Goal: Task Accomplishment & Management: Use online tool/utility

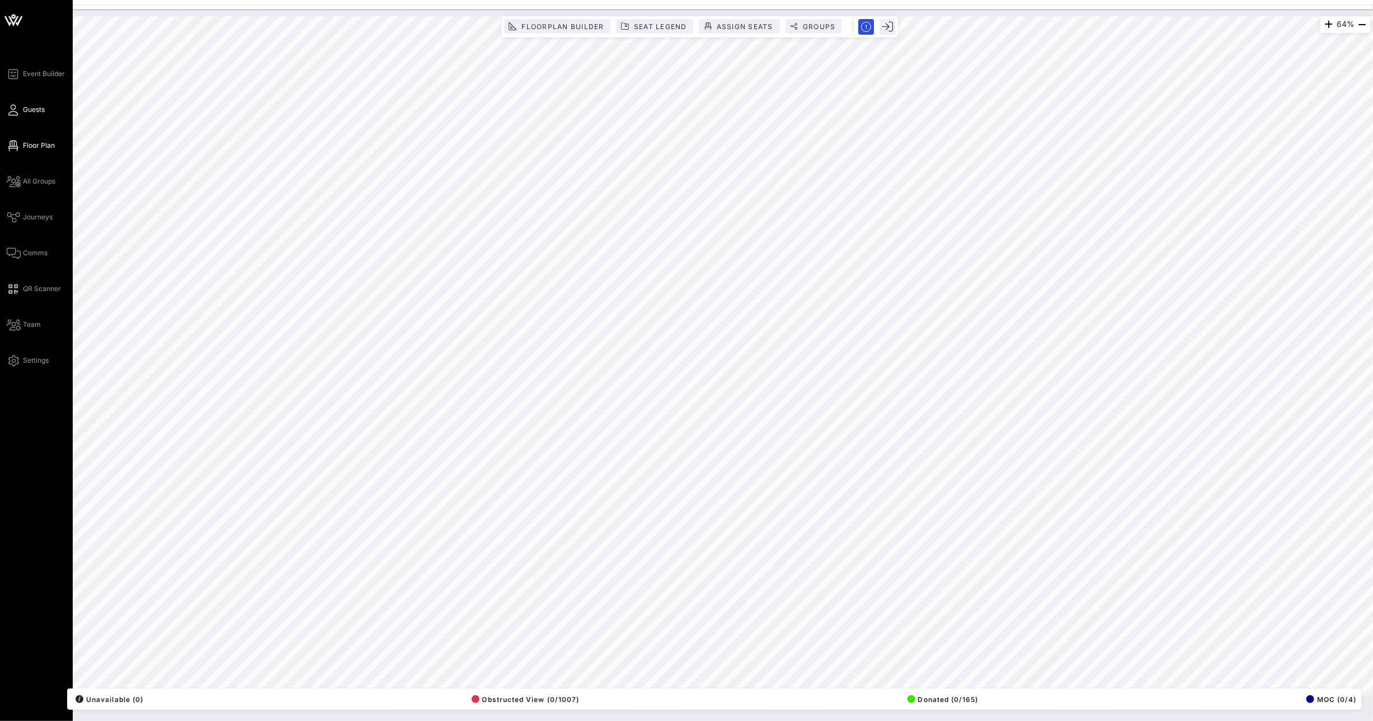
click at [14, 109] on icon at bounding box center [14, 110] width 14 height 2
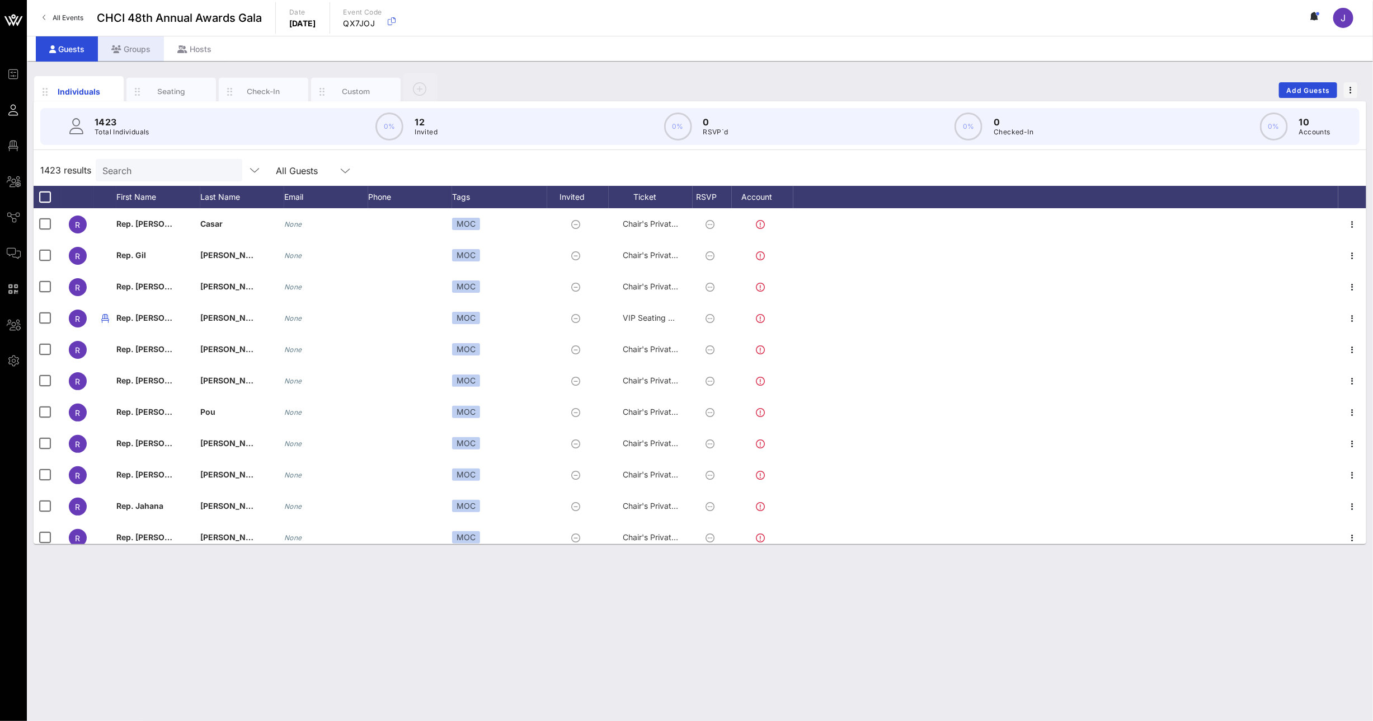
click at [138, 45] on div "Groups" at bounding box center [131, 48] width 66 height 25
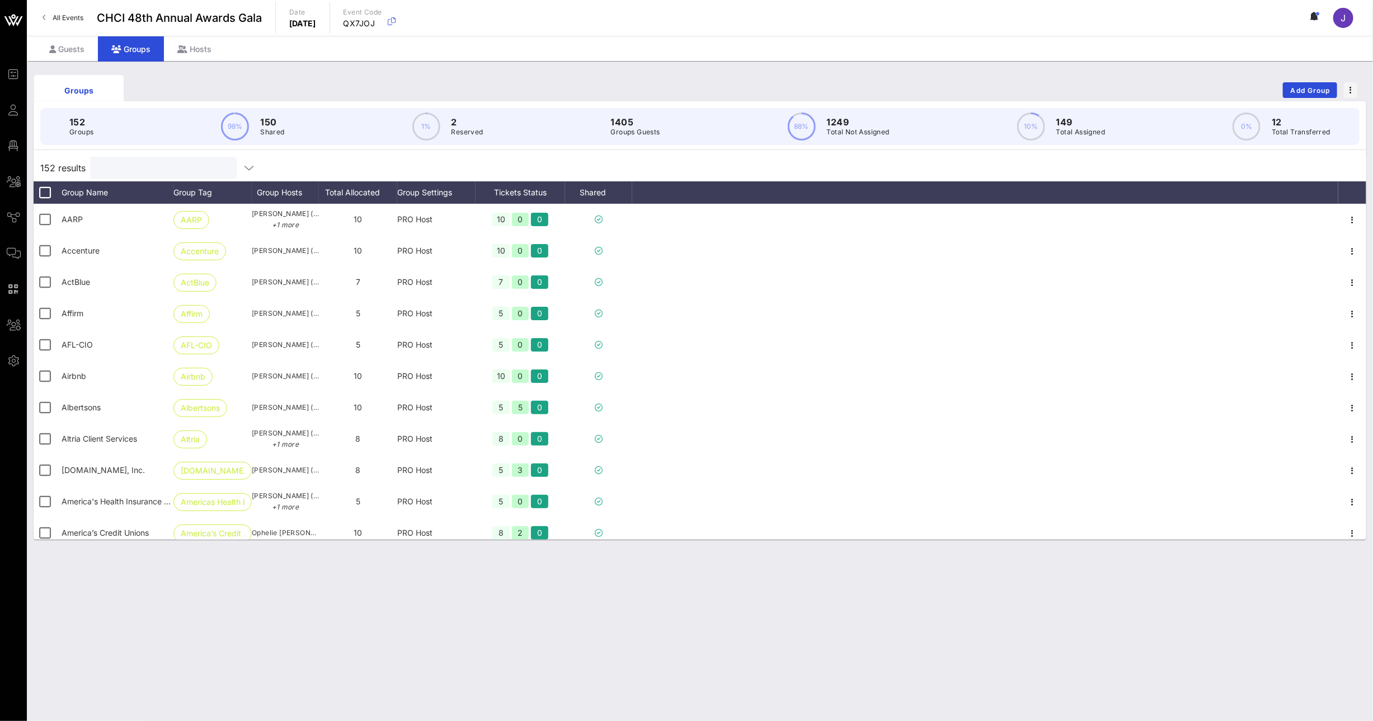
click at [135, 168] on input "text" at bounding box center [162, 168] width 131 height 15
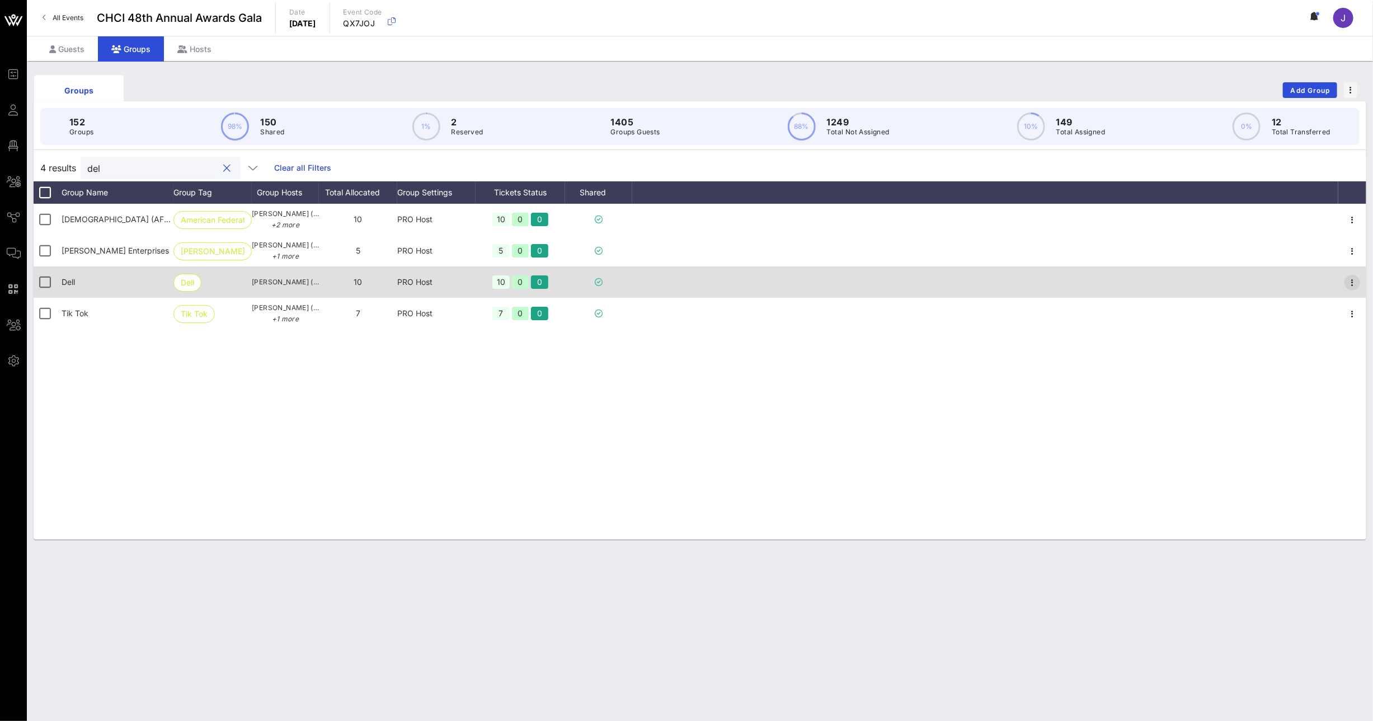
type input "del"
click at [1356, 280] on icon "button" at bounding box center [1352, 282] width 13 height 13
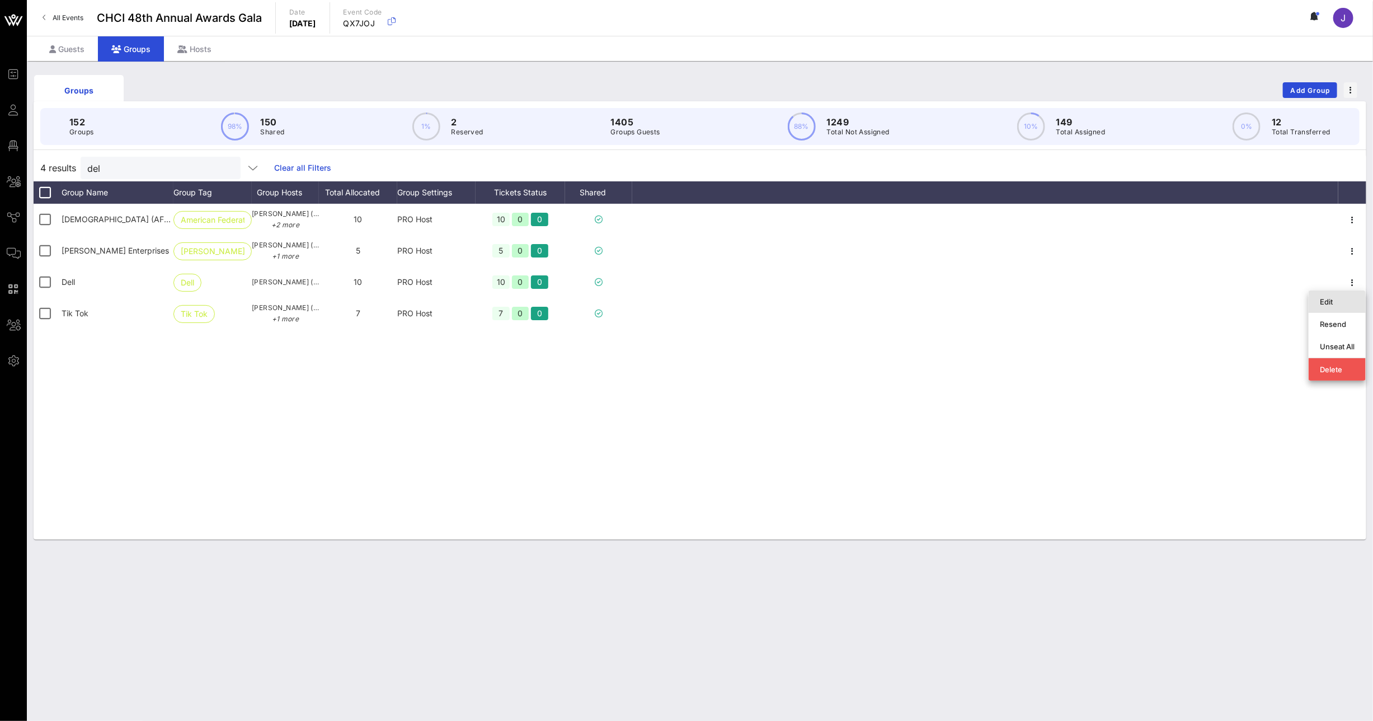
click at [1344, 299] on div "Edit" at bounding box center [1337, 301] width 35 height 9
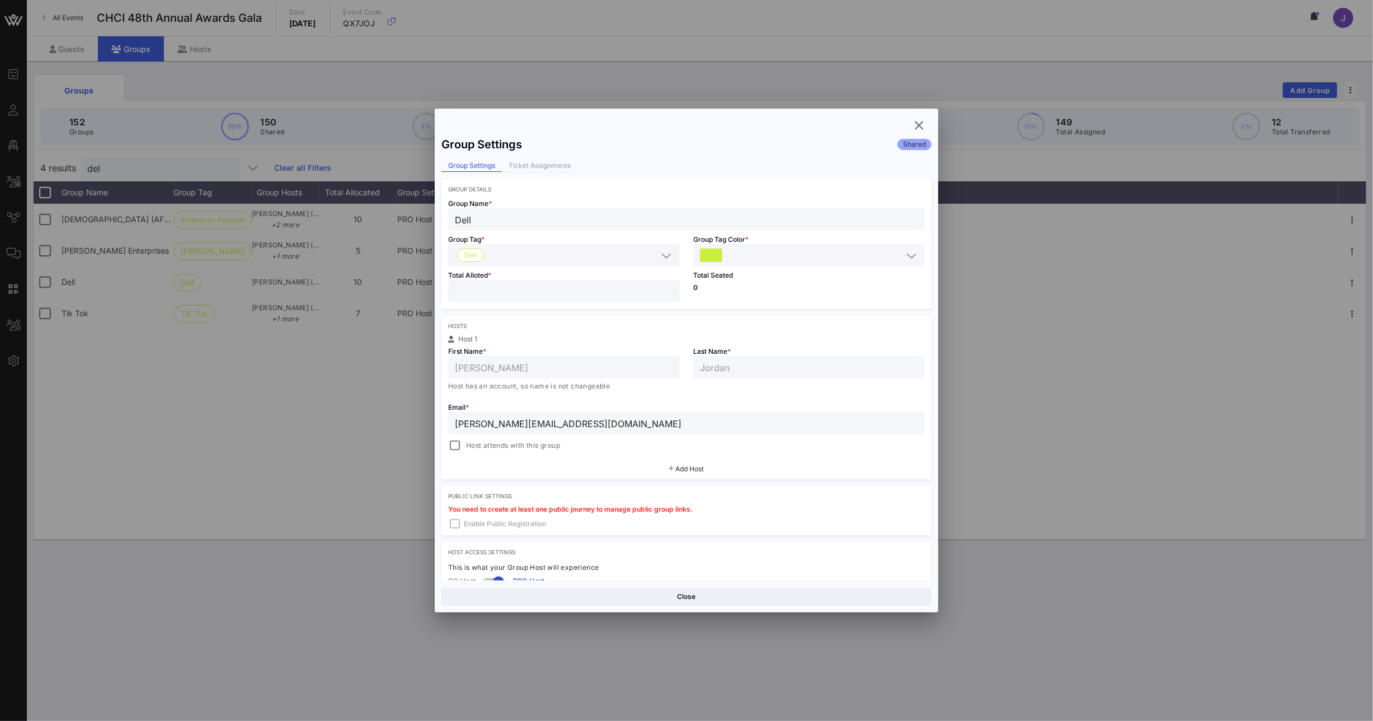
click at [426, 279] on div "Event Builder Guests Floor Plan All Groups Journeys Comms QR Scanner Team Setti…" at bounding box center [686, 360] width 1373 height 721
type input "*"
click at [812, 595] on button "Save" at bounding box center [810, 596] width 243 height 18
click at [916, 124] on icon "button" at bounding box center [918, 125] width 13 height 13
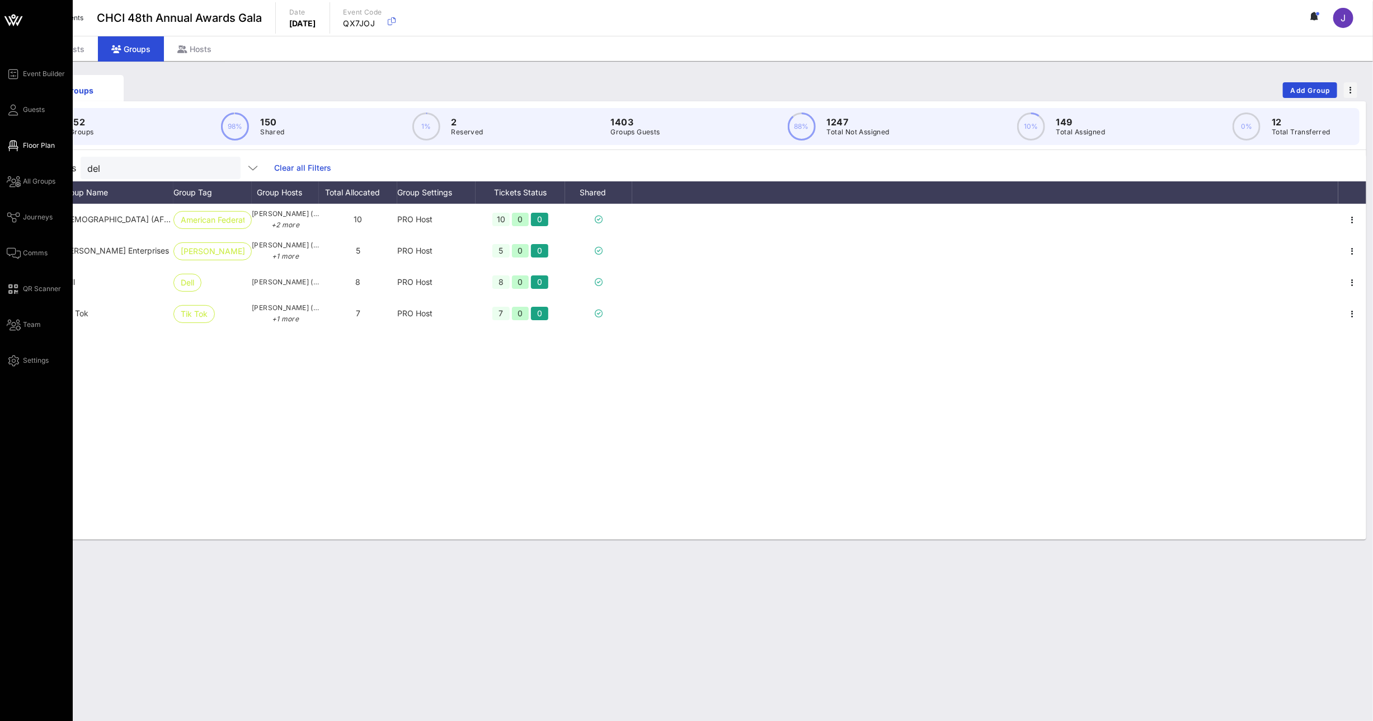
click at [21, 145] on link "Floor Plan" at bounding box center [31, 145] width 48 height 13
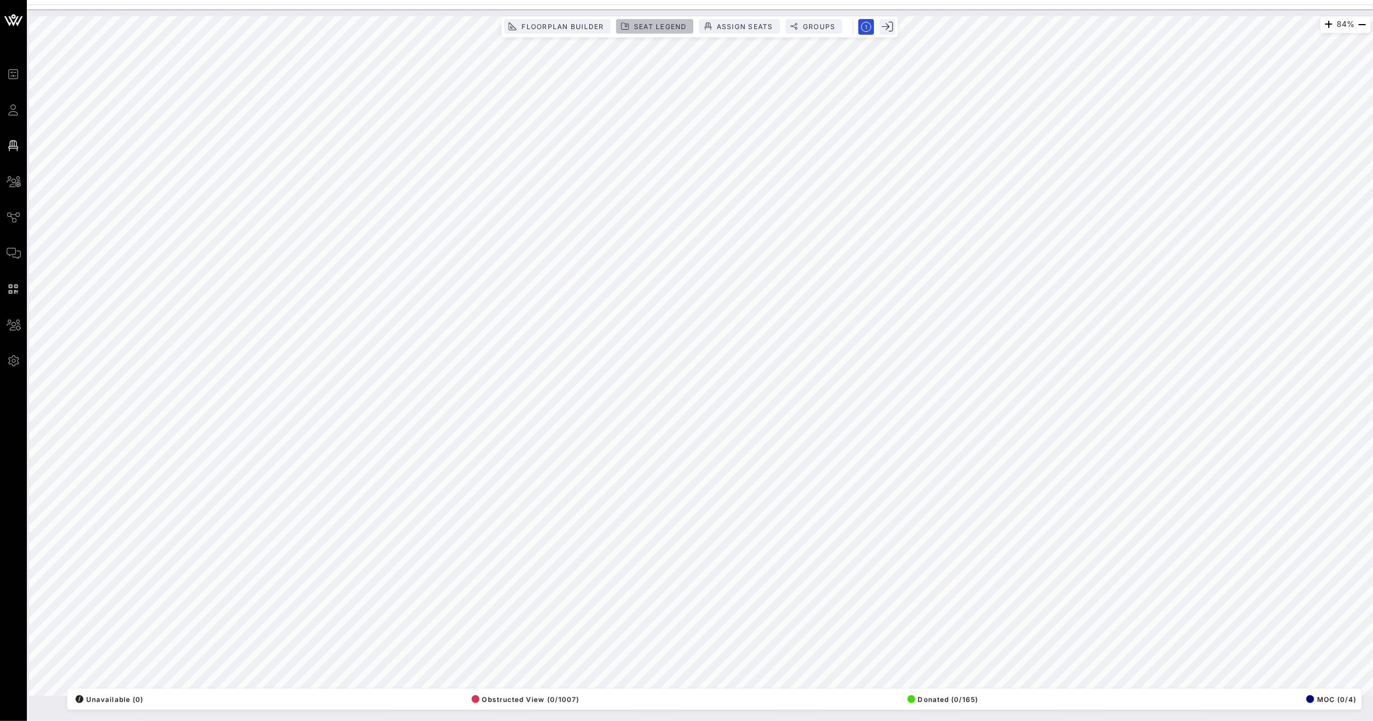
click at [664, 21] on button "Seat Legend" at bounding box center [655, 26] width 77 height 15
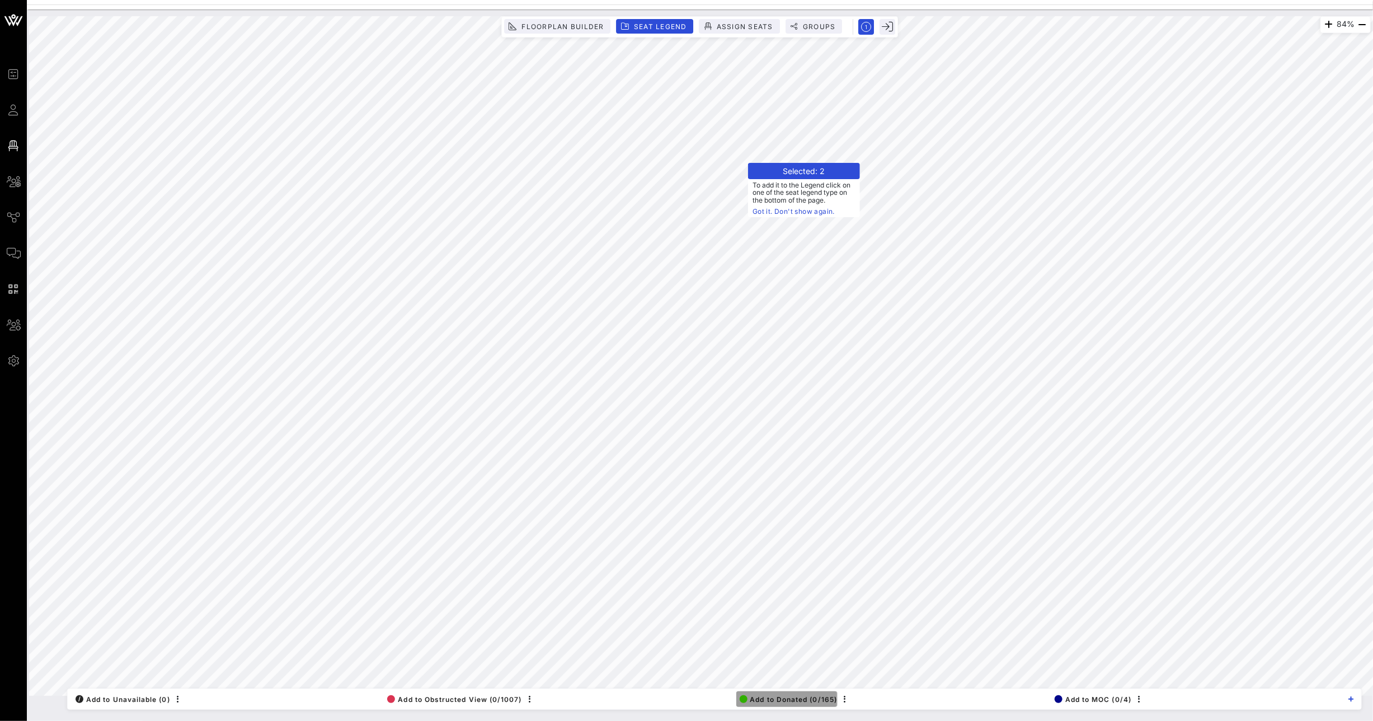
click at [786, 698] on span "Add to Donated (0/165)" at bounding box center [789, 699] width 98 height 8
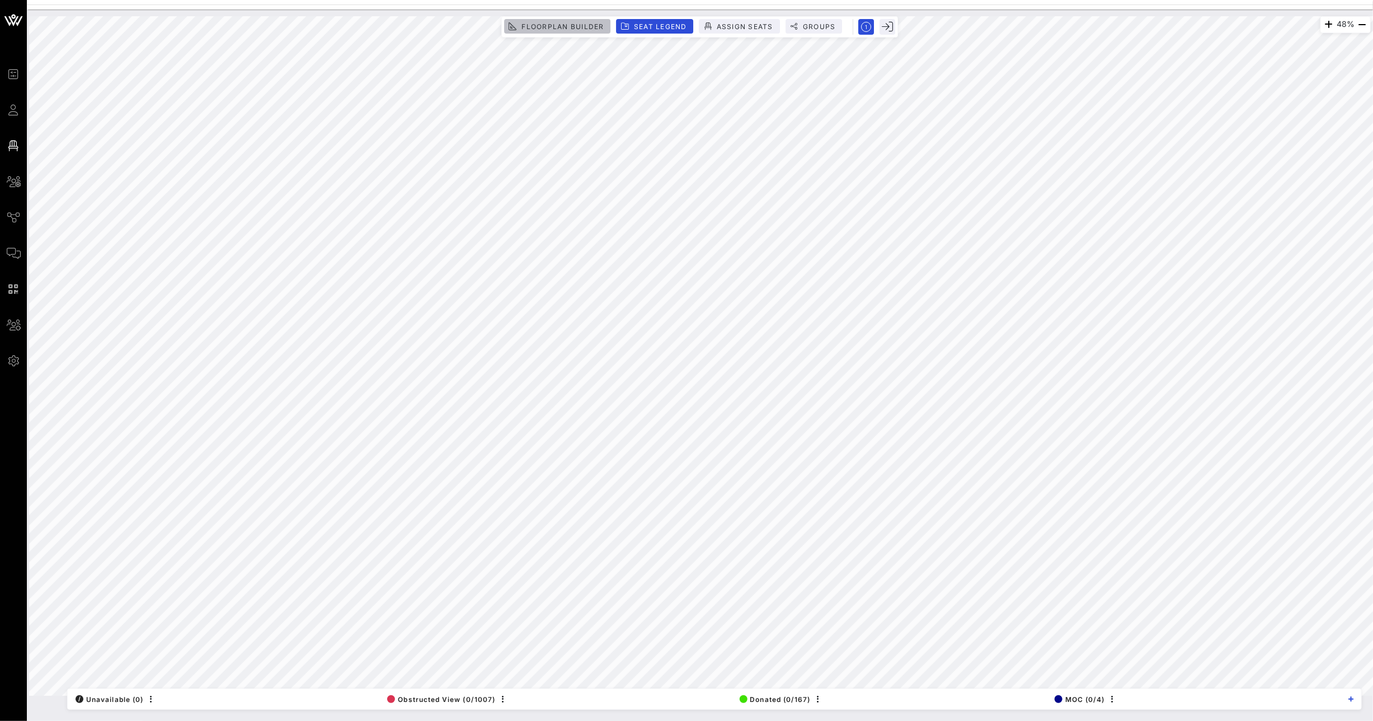
click at [558, 27] on span "Floorplan Builder" at bounding box center [562, 26] width 83 height 8
